Goal: Find specific page/section: Find specific page/section

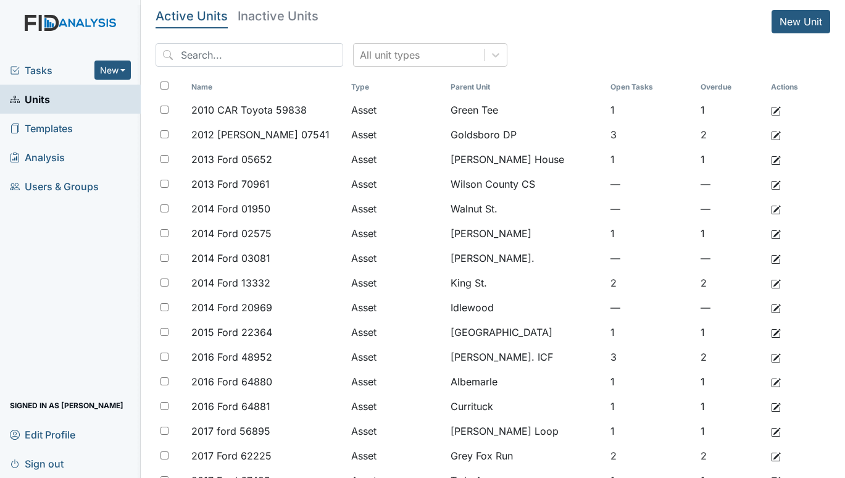
click at [51, 67] on span "Tasks" at bounding box center [52, 70] width 85 height 15
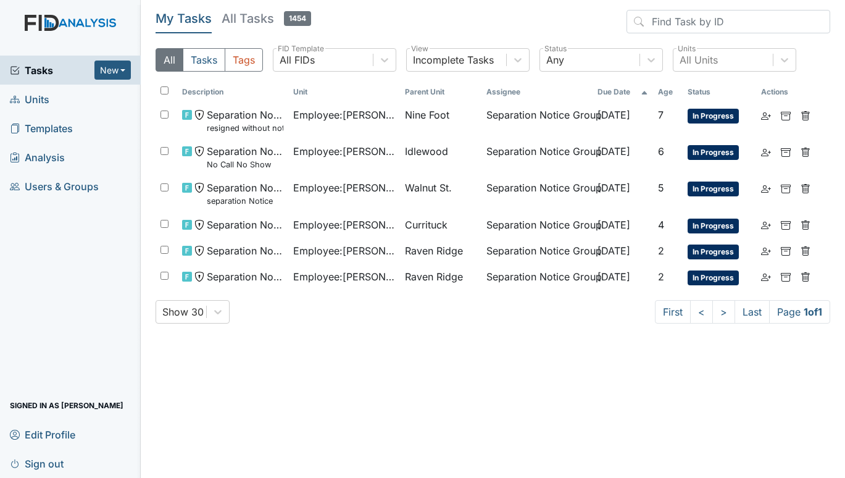
click at [33, 93] on span "Units" at bounding box center [29, 98] width 39 height 19
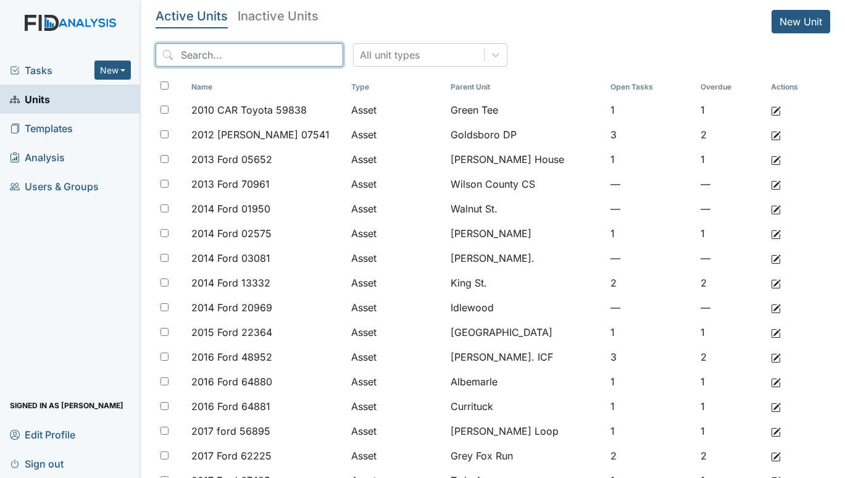
click at [209, 53] on input "search" at bounding box center [249, 54] width 188 height 23
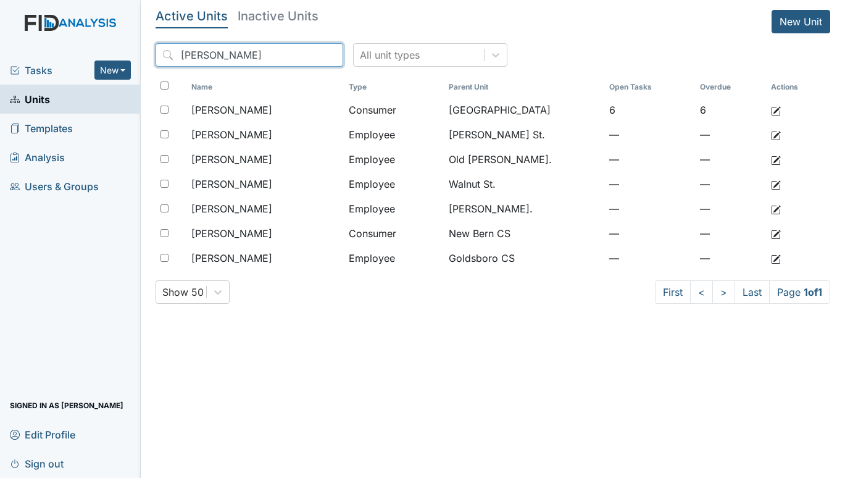
type input "ward"
click at [267, 16] on h5 "Inactive Units" at bounding box center [278, 16] width 81 height 12
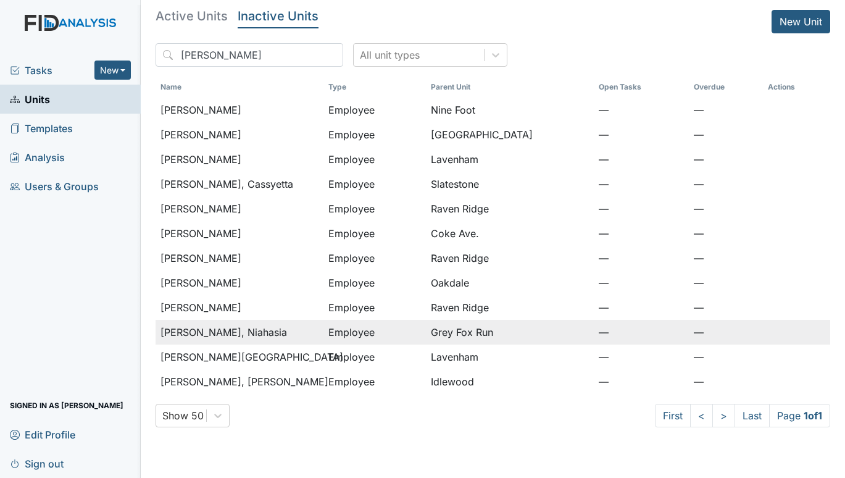
click at [220, 328] on span "[PERSON_NAME], Niahasia" at bounding box center [223, 332] width 126 height 15
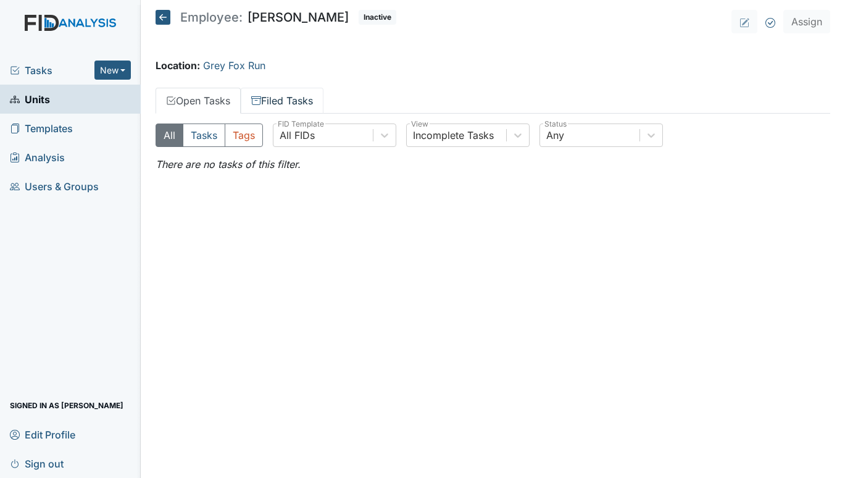
click at [278, 102] on link "Filed Tasks" at bounding box center [282, 101] width 83 height 26
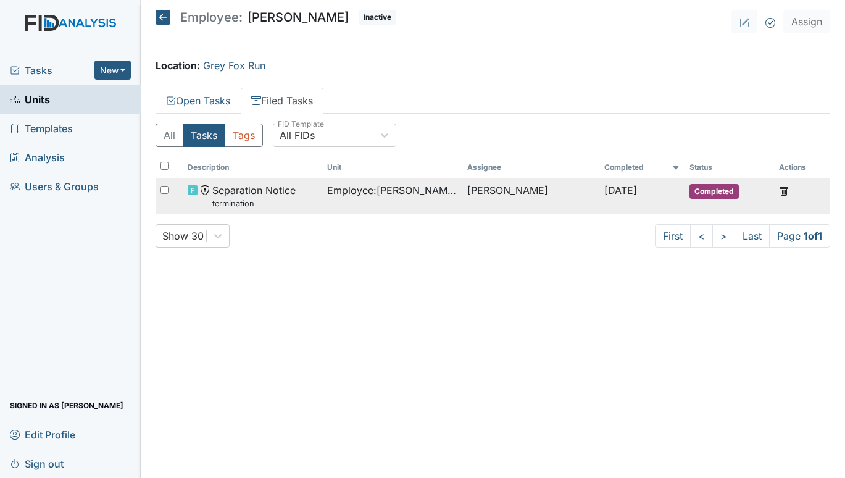
click at [351, 188] on span "Employee : Ward, Niahasia" at bounding box center [392, 190] width 130 height 15
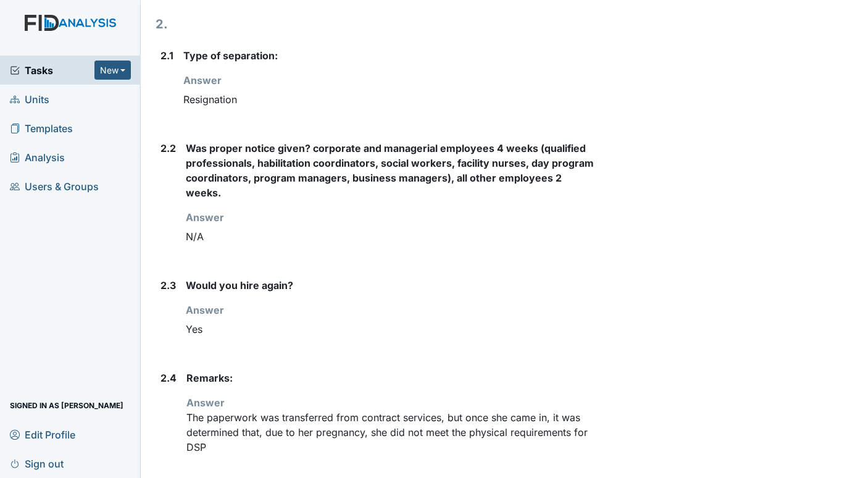
scroll to position [571, 0]
click at [23, 102] on span "Units" at bounding box center [29, 98] width 39 height 19
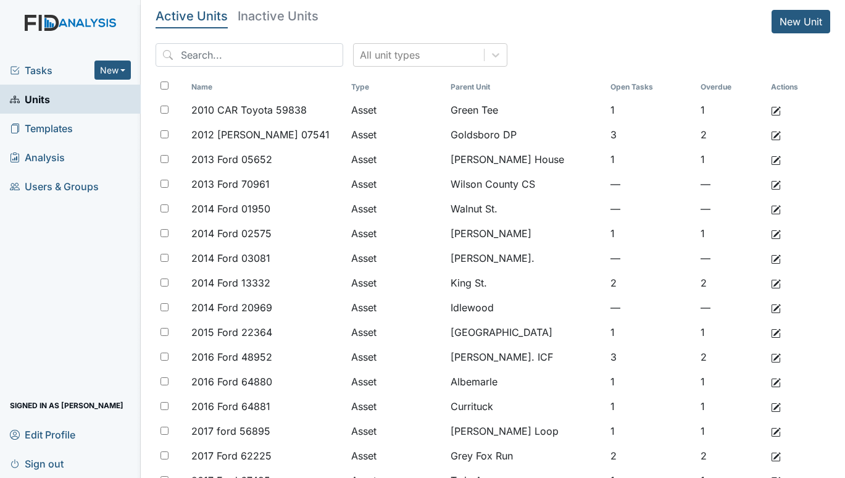
click at [42, 65] on span "Tasks" at bounding box center [52, 70] width 85 height 15
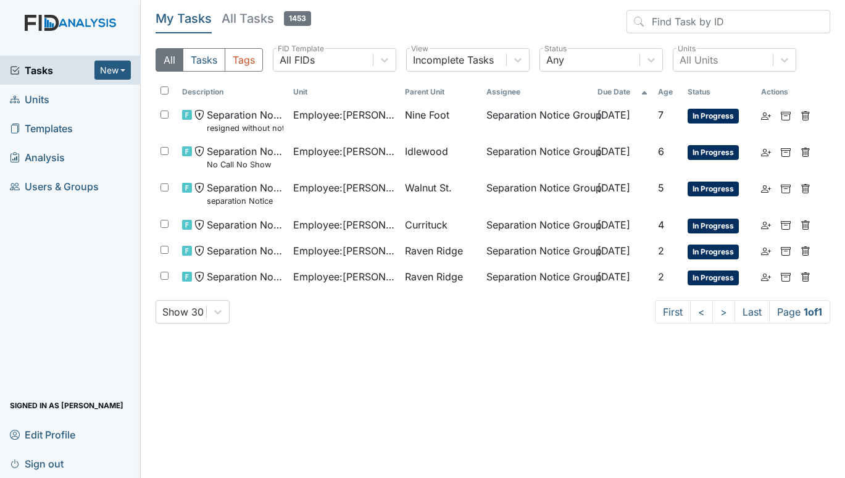
click at [48, 108] on span "Units" at bounding box center [29, 98] width 39 height 19
